Goal: Task Accomplishment & Management: Manage account settings

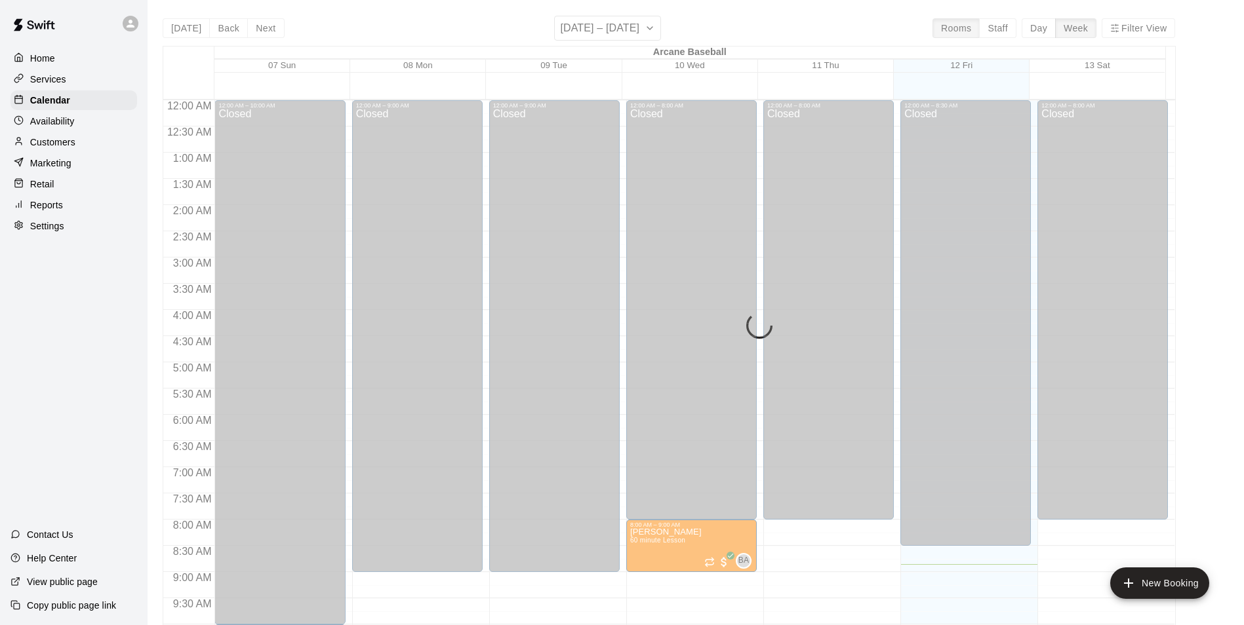
scroll to position [562, 0]
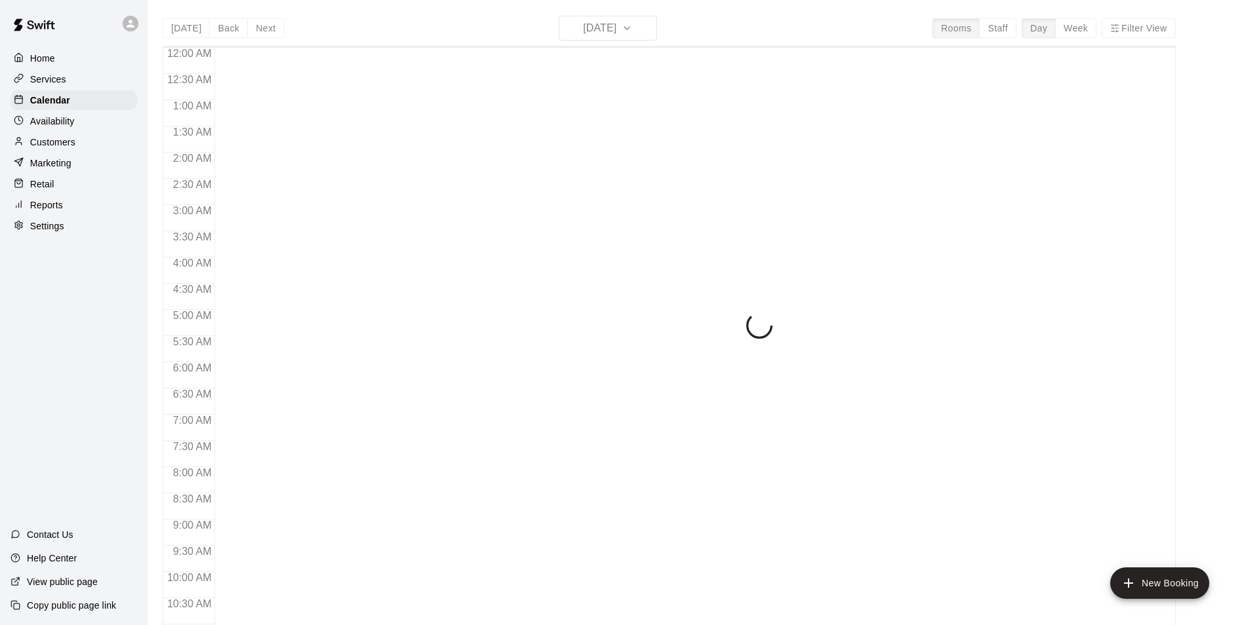
scroll to position [465, 0]
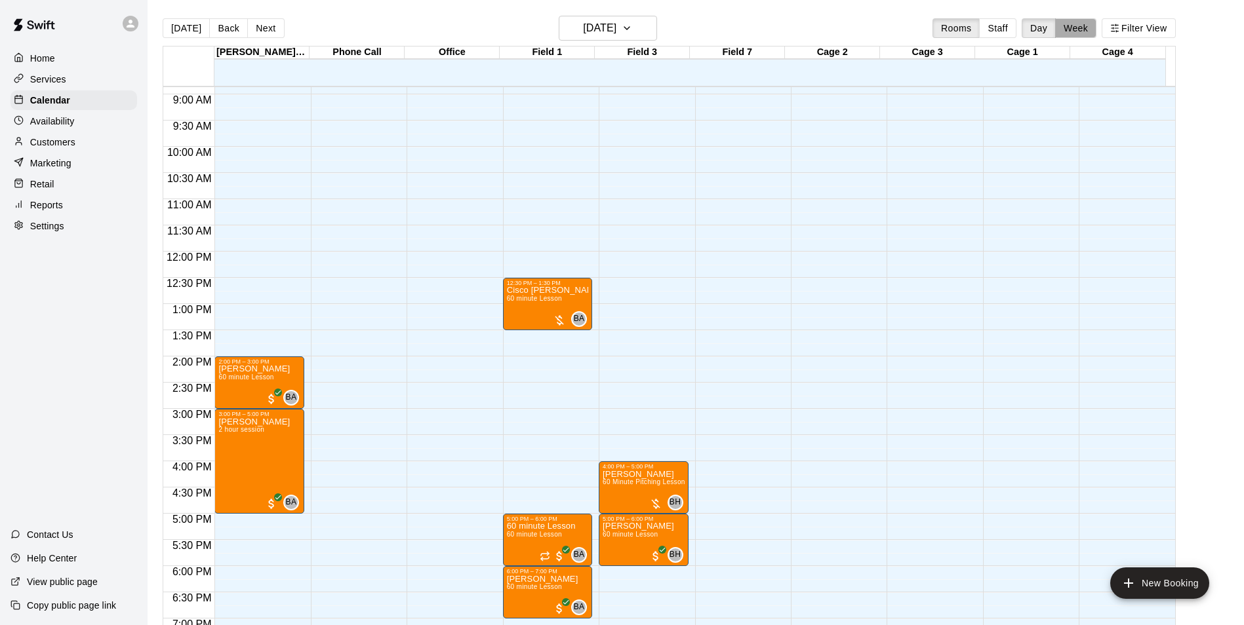
click at [1073, 33] on button "Week" at bounding box center [1075, 28] width 41 height 20
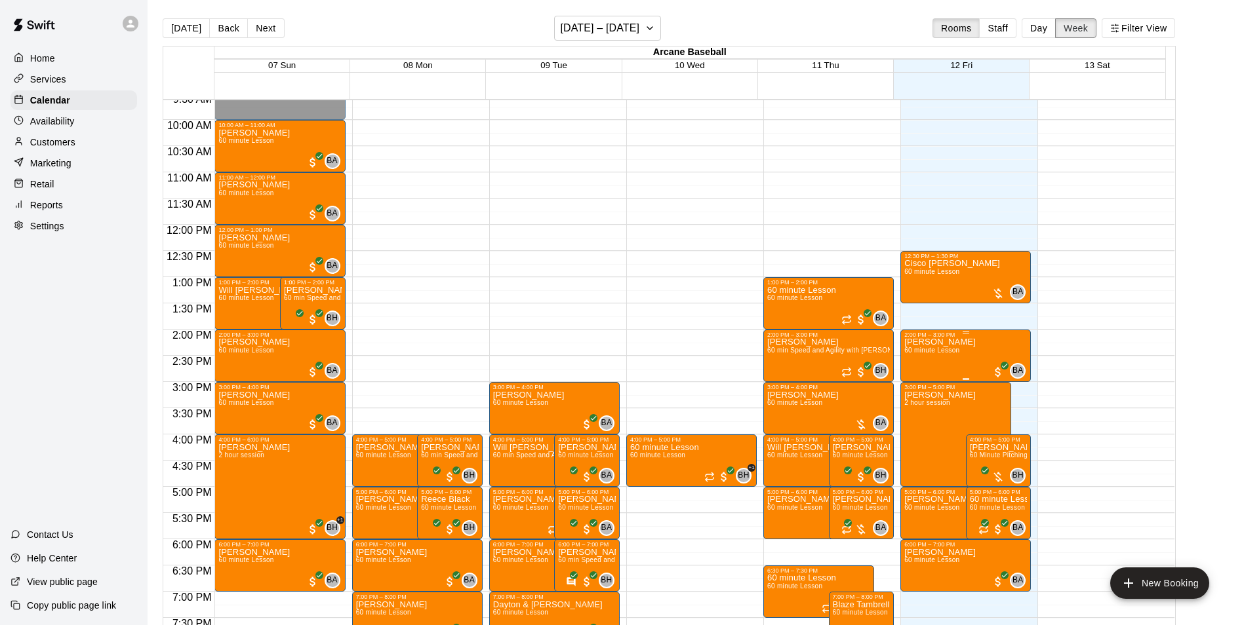
scroll to position [662, 0]
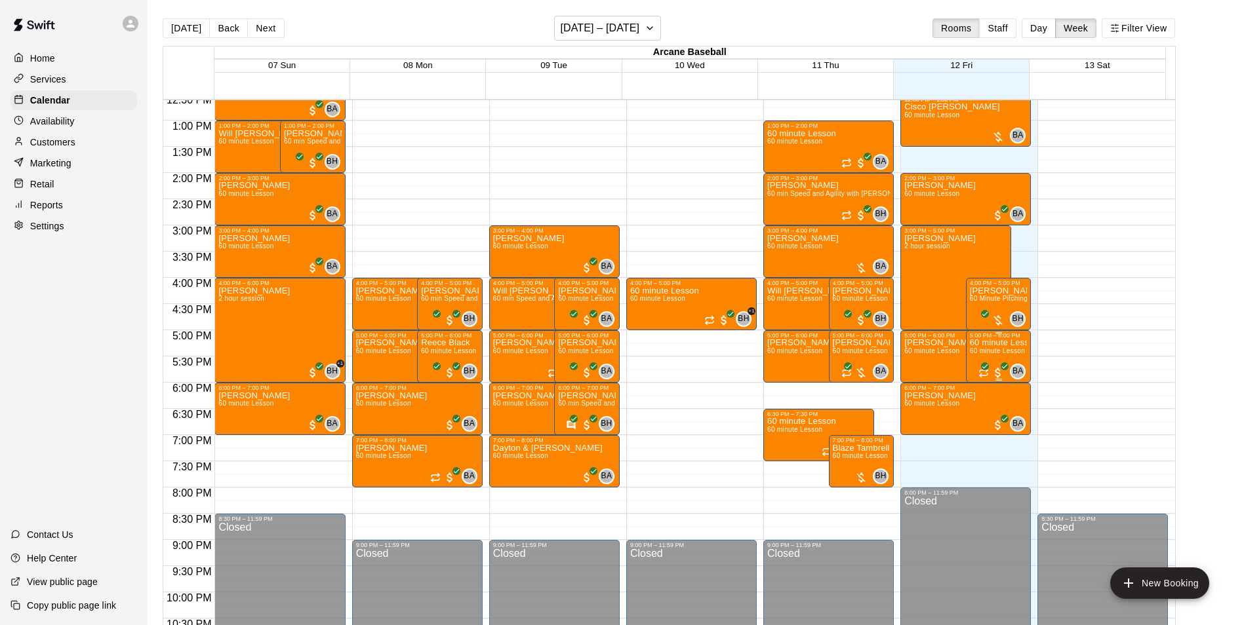
click at [982, 343] on p "60 minute Lesson" at bounding box center [999, 343] width 58 height 0
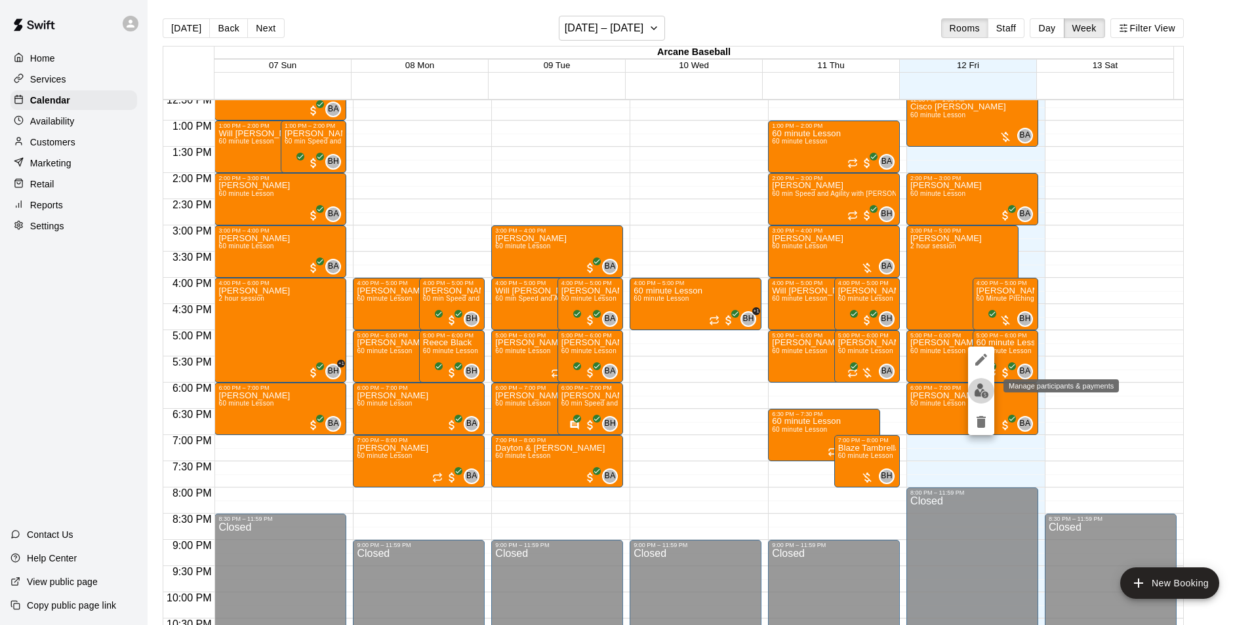
click at [978, 395] on img "edit" at bounding box center [981, 391] width 15 height 15
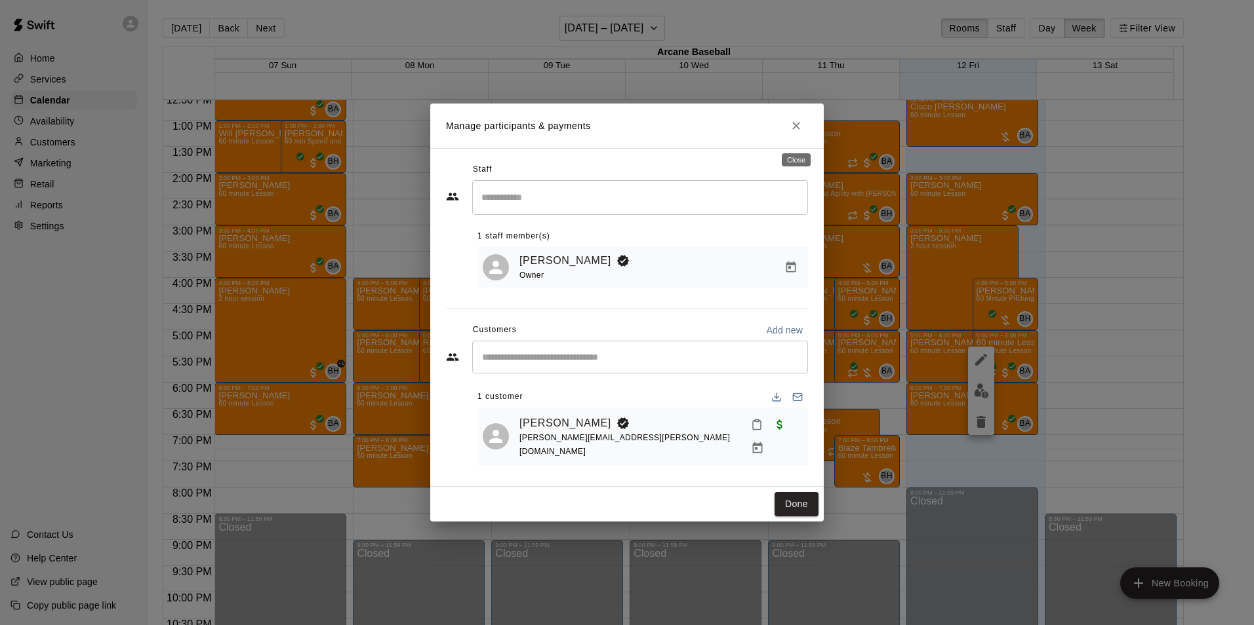
click at [797, 129] on icon "Close" at bounding box center [795, 125] width 13 height 13
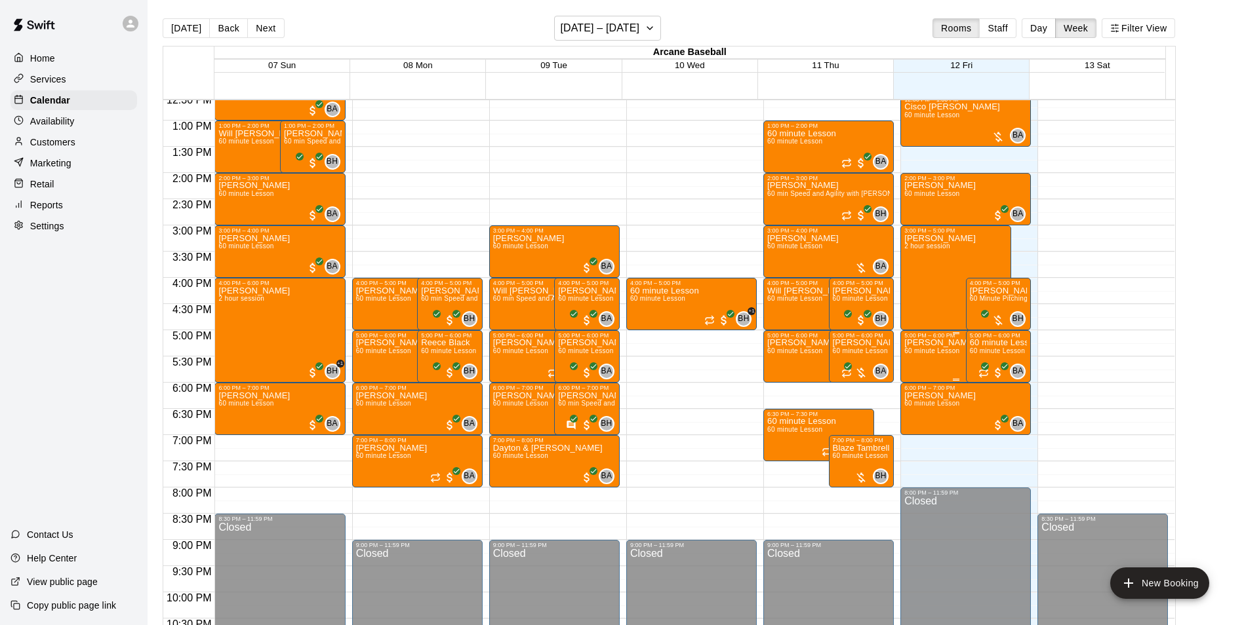
click at [932, 352] on span "60 minute Lesson" at bounding box center [931, 350] width 55 height 7
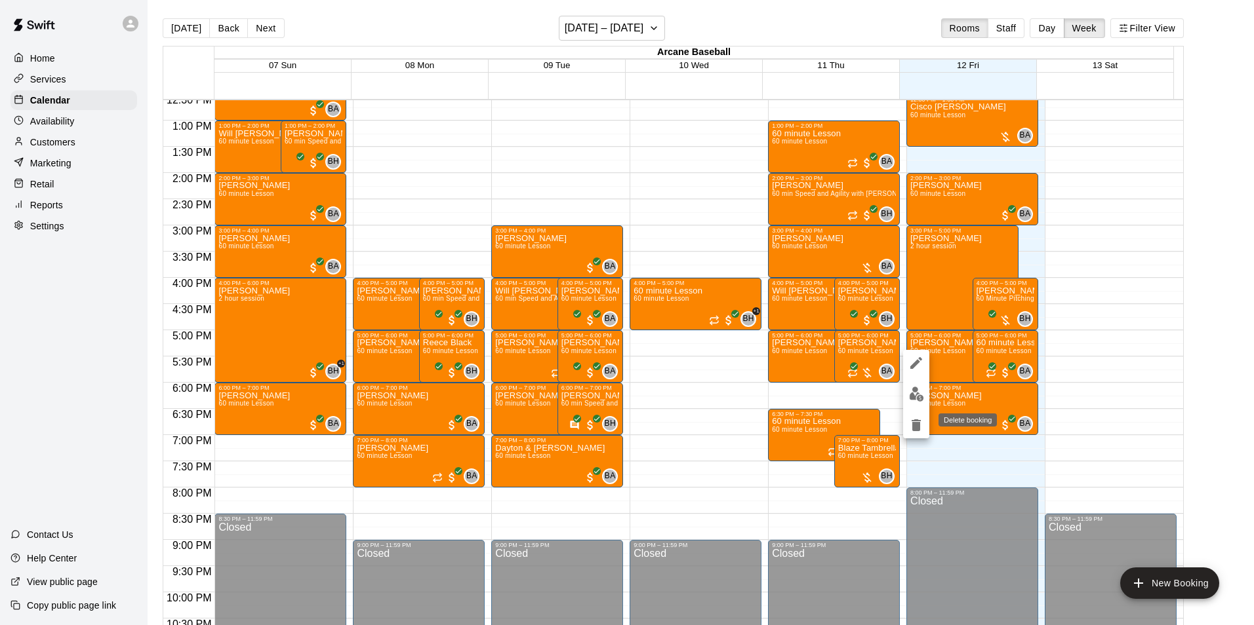
click at [914, 422] on icon "delete" at bounding box center [915, 426] width 9 height 12
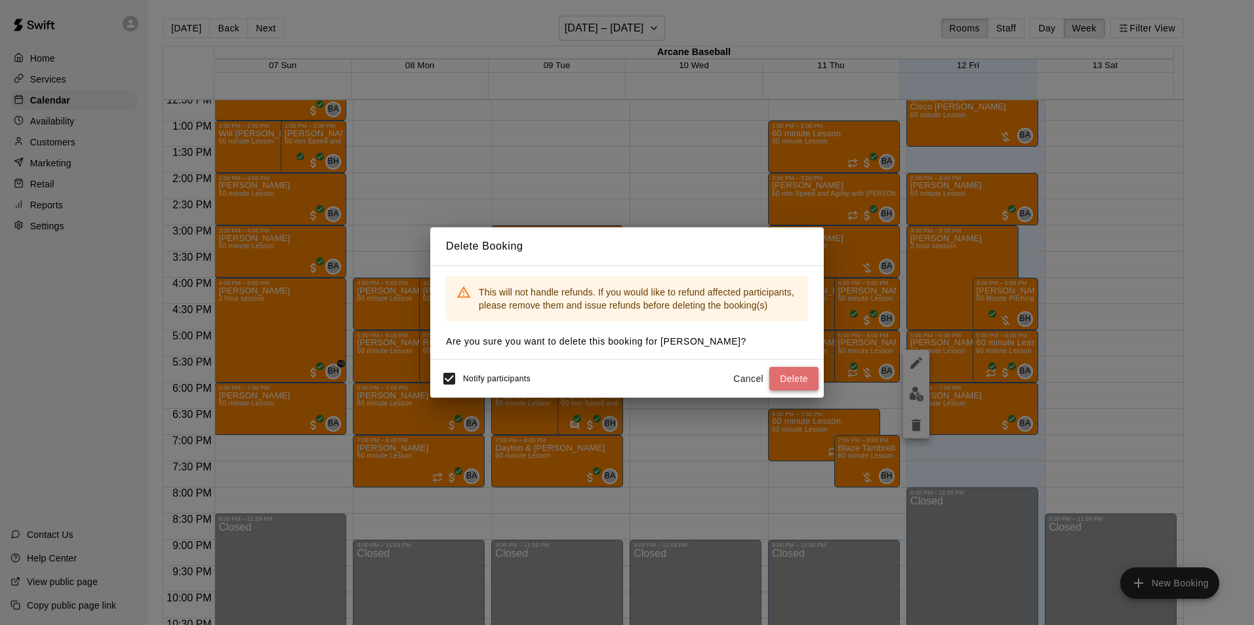
click at [791, 379] on button "Delete" at bounding box center [793, 379] width 49 height 24
